Goal: Task Accomplishment & Management: Use online tool/utility

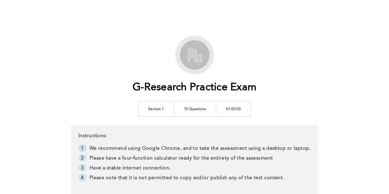
drag, startPoint x: 0, startPoint y: 0, endPoint x: 222, endPoint y: 106, distance: 245.9
drag, startPoint x: 222, startPoint y: 106, endPoint x: 361, endPoint y: 78, distance: 142.4
click at [361, 78] on div "G-Research Practice Exam Section 1 10 Questions 01:00:00 Instructions: We recom…" at bounding box center [194, 133] width 389 height 266
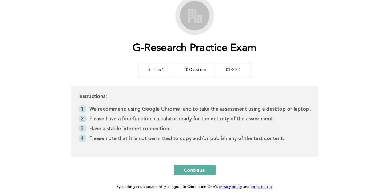
scroll to position [20, 0]
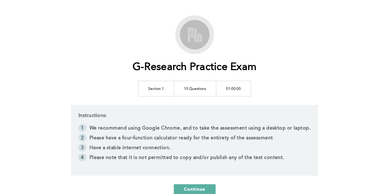
drag, startPoint x: 377, startPoint y: 37, endPoint x: 217, endPoint y: 9, distance: 162.4
click at [237, 12] on div "G-Research Practice Exam Section 1 10 Questions 01:00:00 Instructions: We recom…" at bounding box center [194, 113] width 389 height 266
drag, startPoint x: 169, startPoint y: 86, endPoint x: 285, endPoint y: 105, distance: 117.7
click at [285, 105] on div "G-Research Practice Exam Section 1 10 Questions 01:00:00 Instructions: We recom…" at bounding box center [194, 112] width 315 height 194
click at [271, 101] on div "G-Research Practice Exam Section 1 10 Questions 01:00:00 Instructions: We recom…" at bounding box center [194, 112] width 315 height 194
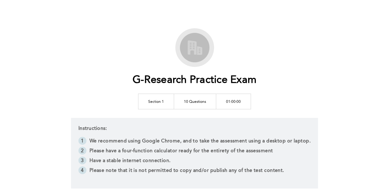
scroll to position [0, 0]
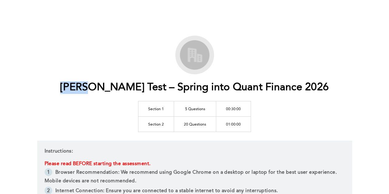
drag, startPoint x: 67, startPoint y: 85, endPoint x: 125, endPoint y: 87, distance: 58.2
click at [119, 87] on div "[PERSON_NAME] Test – Spring into Quant Finance 2026 Section 1 5 Questions 00:30…" at bounding box center [194, 189] width 315 height 306
click at [129, 87] on h1 "[PERSON_NAME] Test – Spring into Quant Finance 2026" at bounding box center [194, 88] width 269 height 13
drag, startPoint x: 178, startPoint y: 123, endPoint x: 240, endPoint y: 125, distance: 62.2
click at [240, 125] on tr "Section 2 20 Questions 01:00:00" at bounding box center [194, 124] width 113 height 15
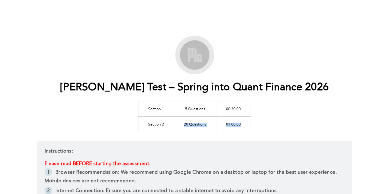
click at [240, 125] on td "01:00:00" at bounding box center [233, 124] width 35 height 15
drag, startPoint x: 181, startPoint y: 108, endPoint x: 244, endPoint y: 108, distance: 63.1
click at [244, 108] on tr "Section 1 5 Questions 00:30:00" at bounding box center [194, 108] width 113 height 15
drag, startPoint x: 180, startPoint y: 125, endPoint x: 243, endPoint y: 126, distance: 63.1
click at [243, 126] on tr "Section 2 20 Questions 01:00:00" at bounding box center [194, 124] width 113 height 15
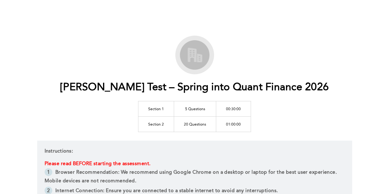
click at [254, 118] on div "[PERSON_NAME] Test – Spring into Quant Finance 2026 Section 1 5 Questions 00:30…" at bounding box center [194, 189] width 315 height 306
drag, startPoint x: 184, startPoint y: 125, endPoint x: 241, endPoint y: 125, distance: 56.6
click at [241, 125] on tr "Section 2 20 Questions 01:00:00" at bounding box center [194, 124] width 113 height 15
drag, startPoint x: 183, startPoint y: 111, endPoint x: 244, endPoint y: 112, distance: 61.2
click at [244, 112] on tr "Section 1 5 Questions 00:30:00" at bounding box center [194, 108] width 113 height 15
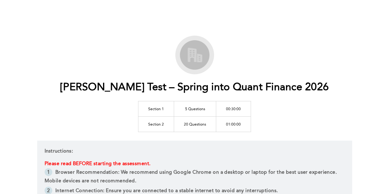
click at [285, 104] on div "[PERSON_NAME] Test – Spring into Quant Finance 2026 Section 1 5 Questions 00:30…" at bounding box center [194, 189] width 315 height 306
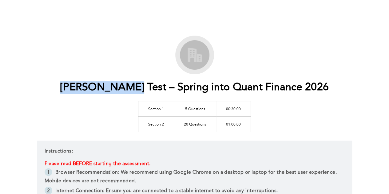
drag, startPoint x: 75, startPoint y: 94, endPoint x: 149, endPoint y: 95, distance: 73.8
click at [149, 95] on div "[PERSON_NAME] Test – Spring into Quant Finance 2026 Section 1 5 Questions 00:30…" at bounding box center [194, 189] width 315 height 306
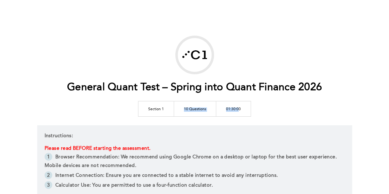
drag, startPoint x: 181, startPoint y: 108, endPoint x: 239, endPoint y: 107, distance: 57.8
click at [239, 107] on tr "Section 1 10 Questions 01:30:00" at bounding box center [194, 108] width 113 height 15
click at [170, 110] on td "Section 1" at bounding box center [156, 108] width 36 height 15
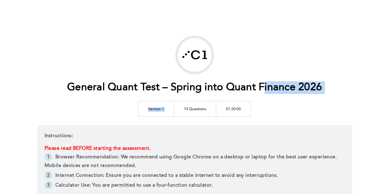
drag, startPoint x: 181, startPoint y: 108, endPoint x: 265, endPoint y: 108, distance: 83.7
click at [265, 108] on div "General Quant Test – Spring into Quant Finance 2026 Section 1 10 Questions 01:3…" at bounding box center [194, 182] width 315 height 292
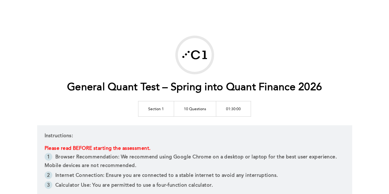
click at [245, 111] on td "01:30:00" at bounding box center [233, 108] width 35 height 15
drag, startPoint x: 183, startPoint y: 110, endPoint x: 240, endPoint y: 109, distance: 57.2
click at [240, 109] on tr "Section 1 10 Questions 01:30:00" at bounding box center [194, 108] width 113 height 15
click at [240, 109] on td "01:30:00" at bounding box center [233, 108] width 35 height 15
